Goal: Task Accomplishment & Management: Use online tool/utility

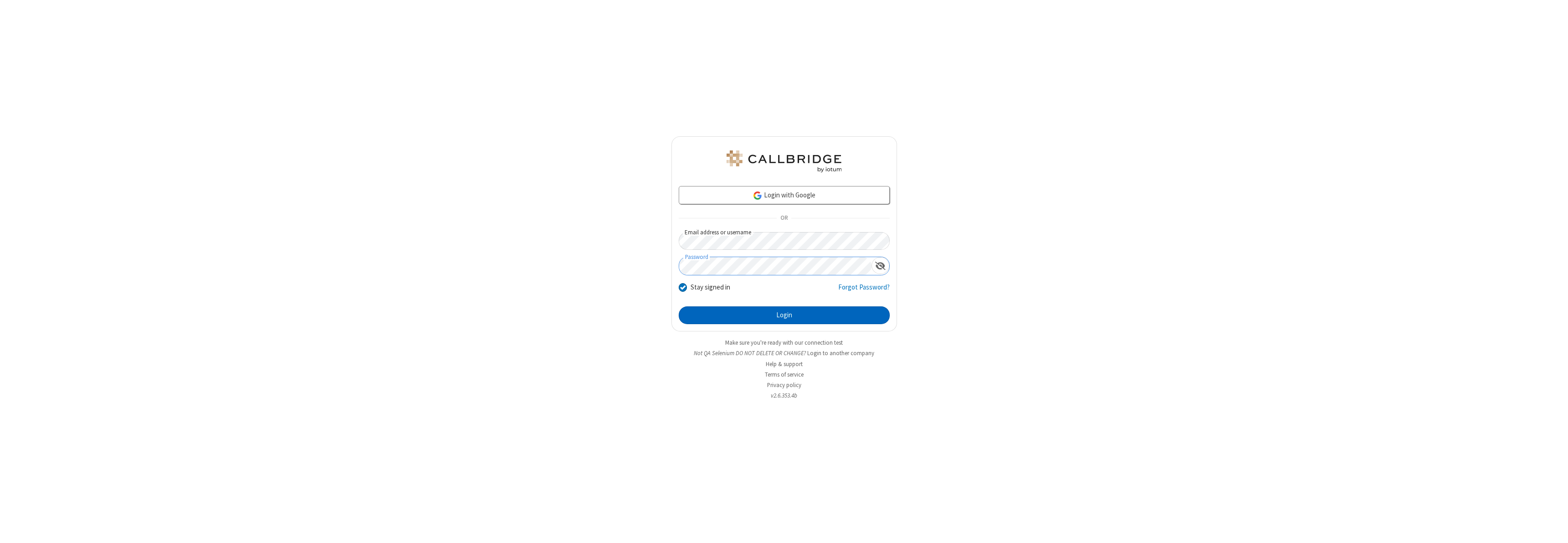
click at [784, 315] on button "Login" at bounding box center [784, 315] width 211 height 18
